Goal: Navigation & Orientation: Find specific page/section

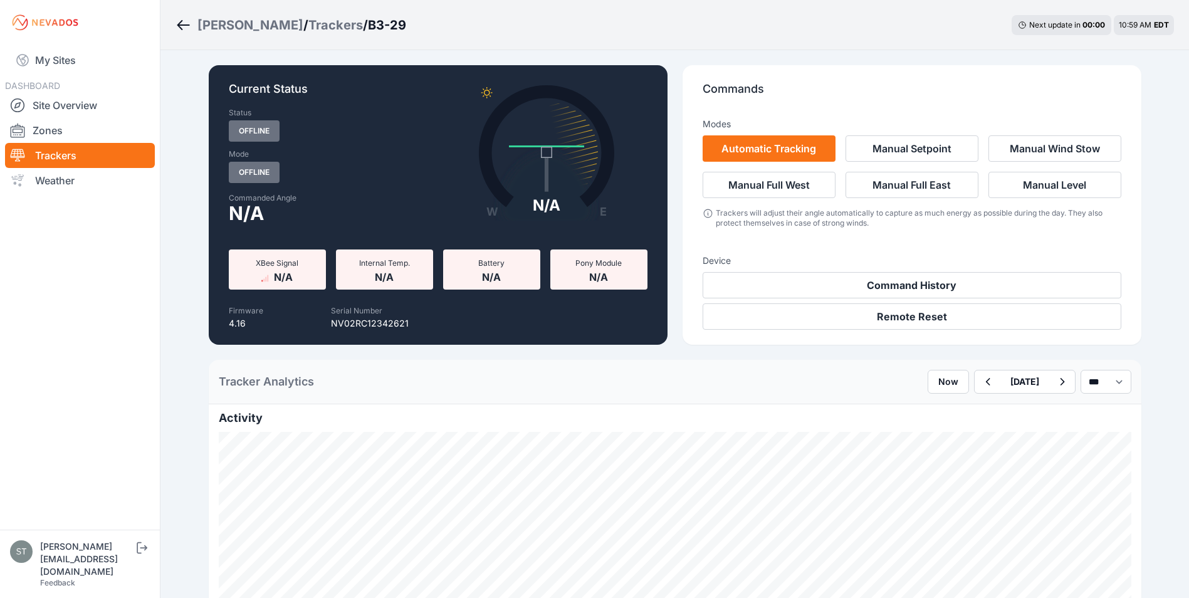
scroll to position [982, 0]
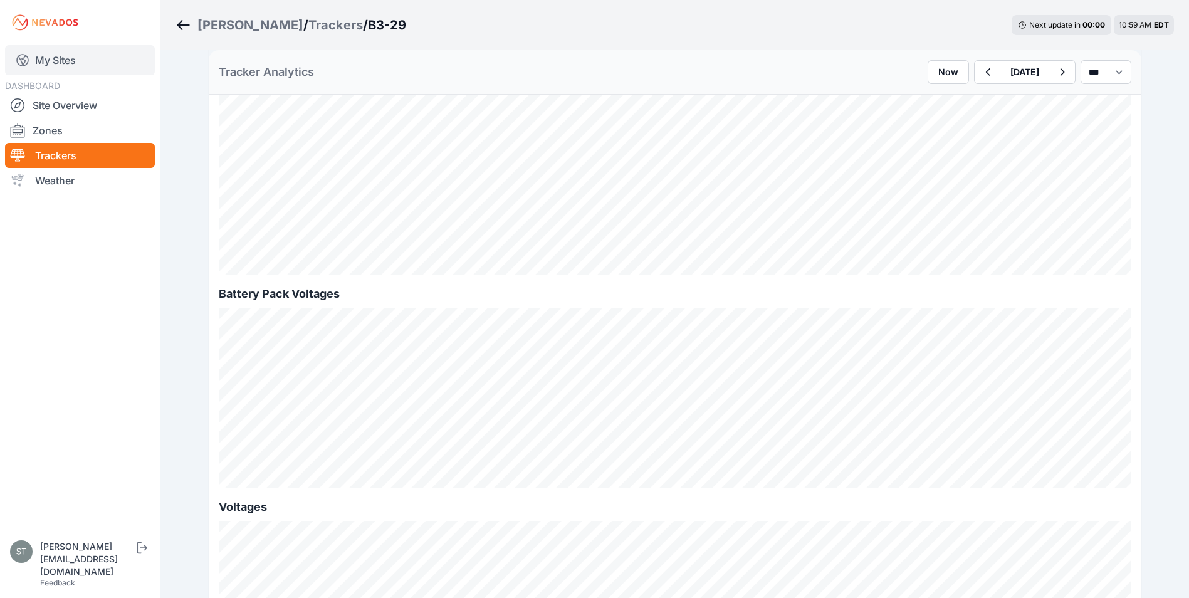
click at [53, 61] on link "My Sites" at bounding box center [80, 60] width 150 height 30
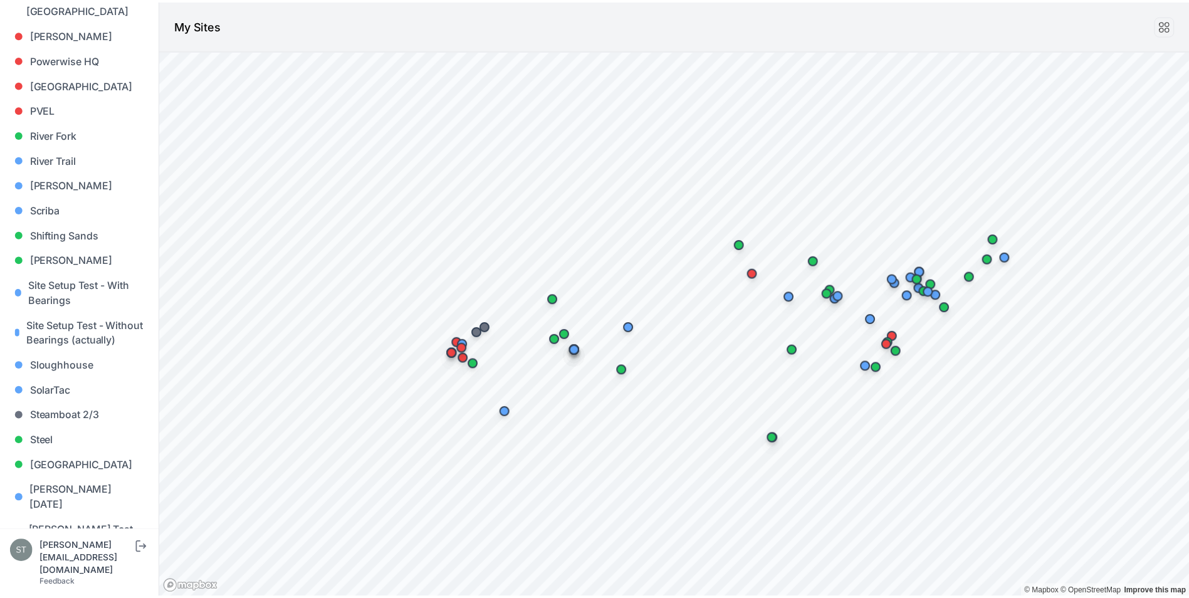
scroll to position [1186, 0]
